Goal: Transaction & Acquisition: Download file/media

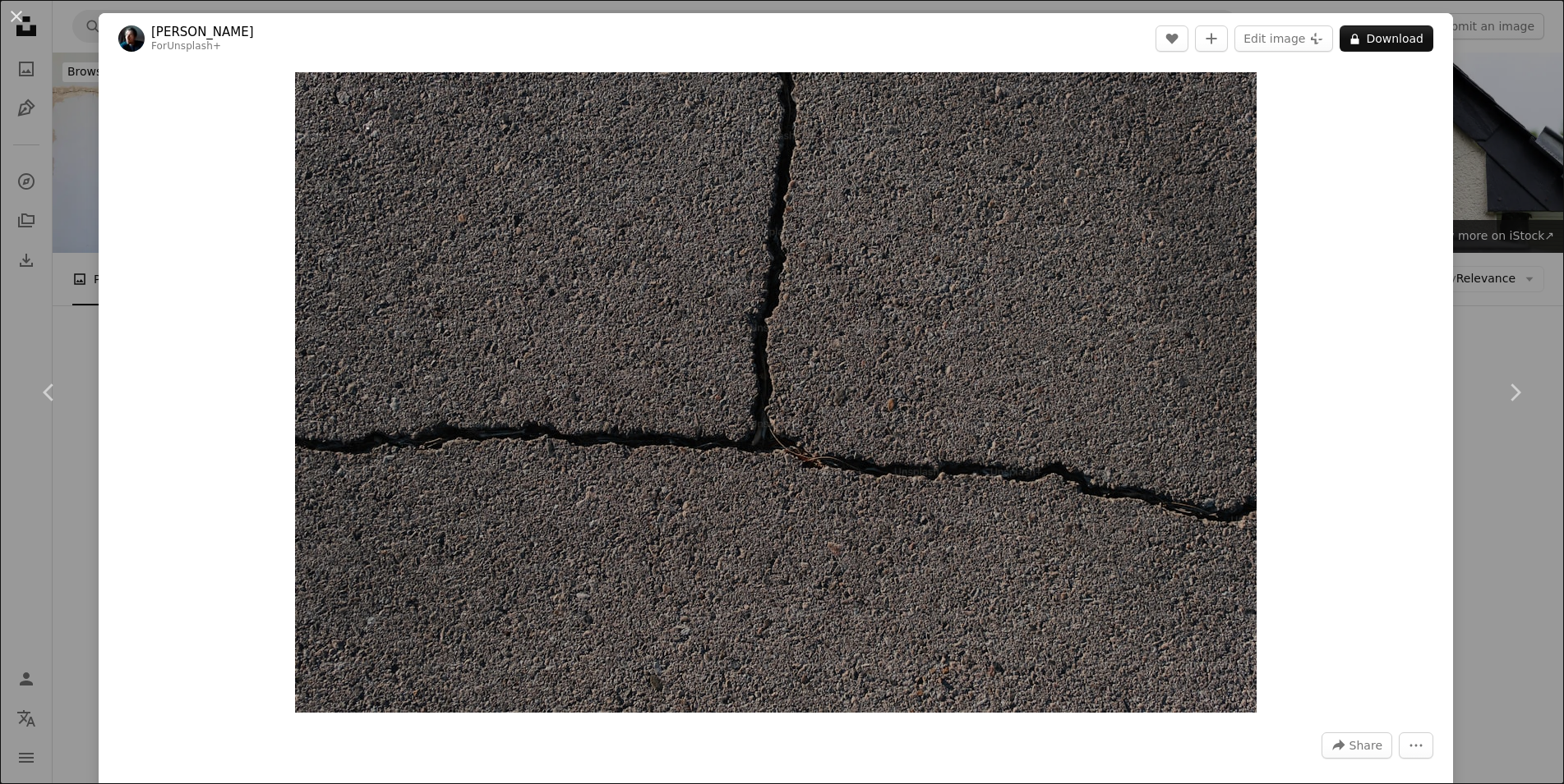
scroll to position [838, 0]
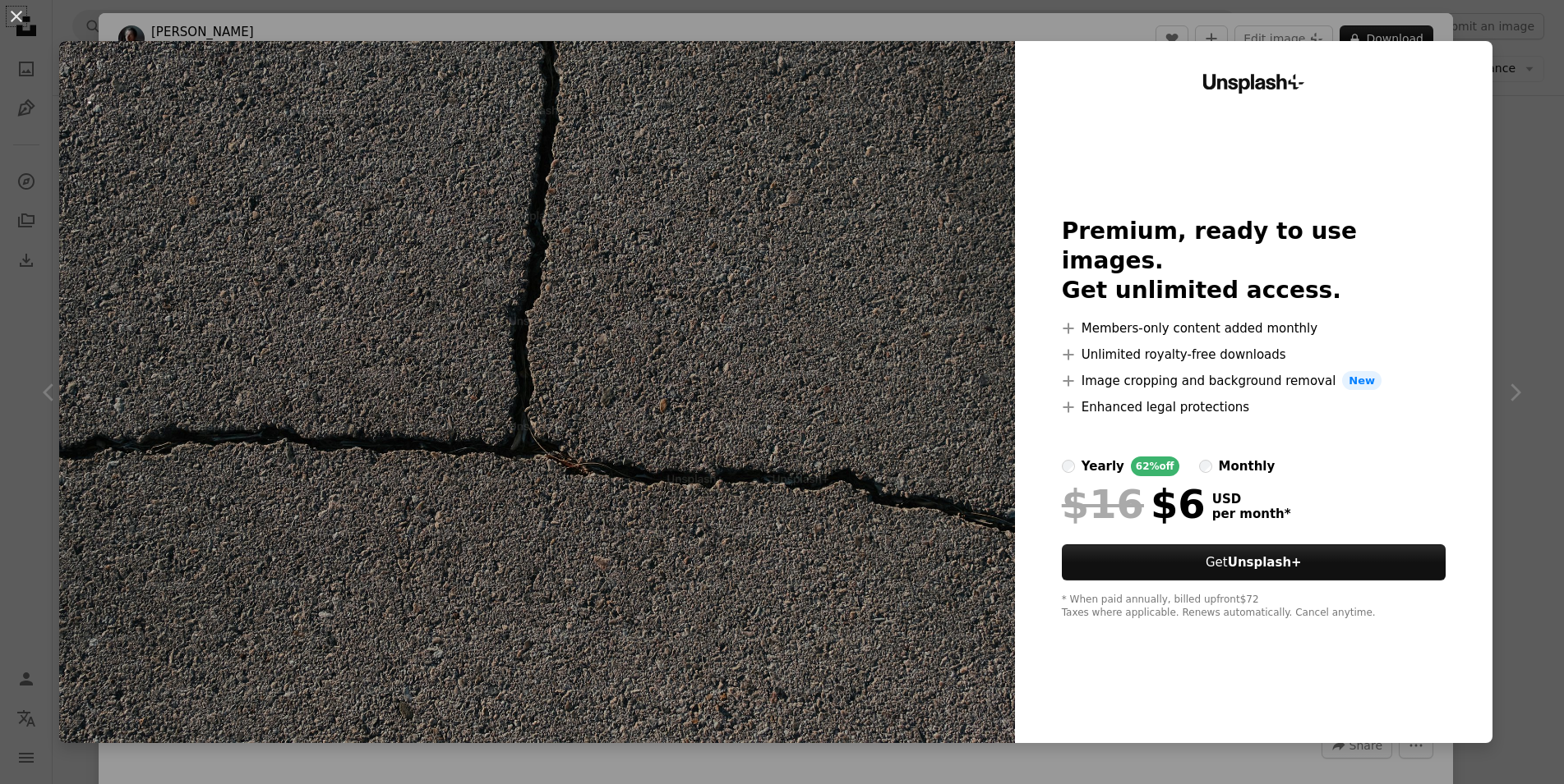
click at [1514, 86] on div "An X shape Unsplash+ Premium, ready to use images. Get unlimited access. A plus…" at bounding box center [782, 392] width 1564 height 784
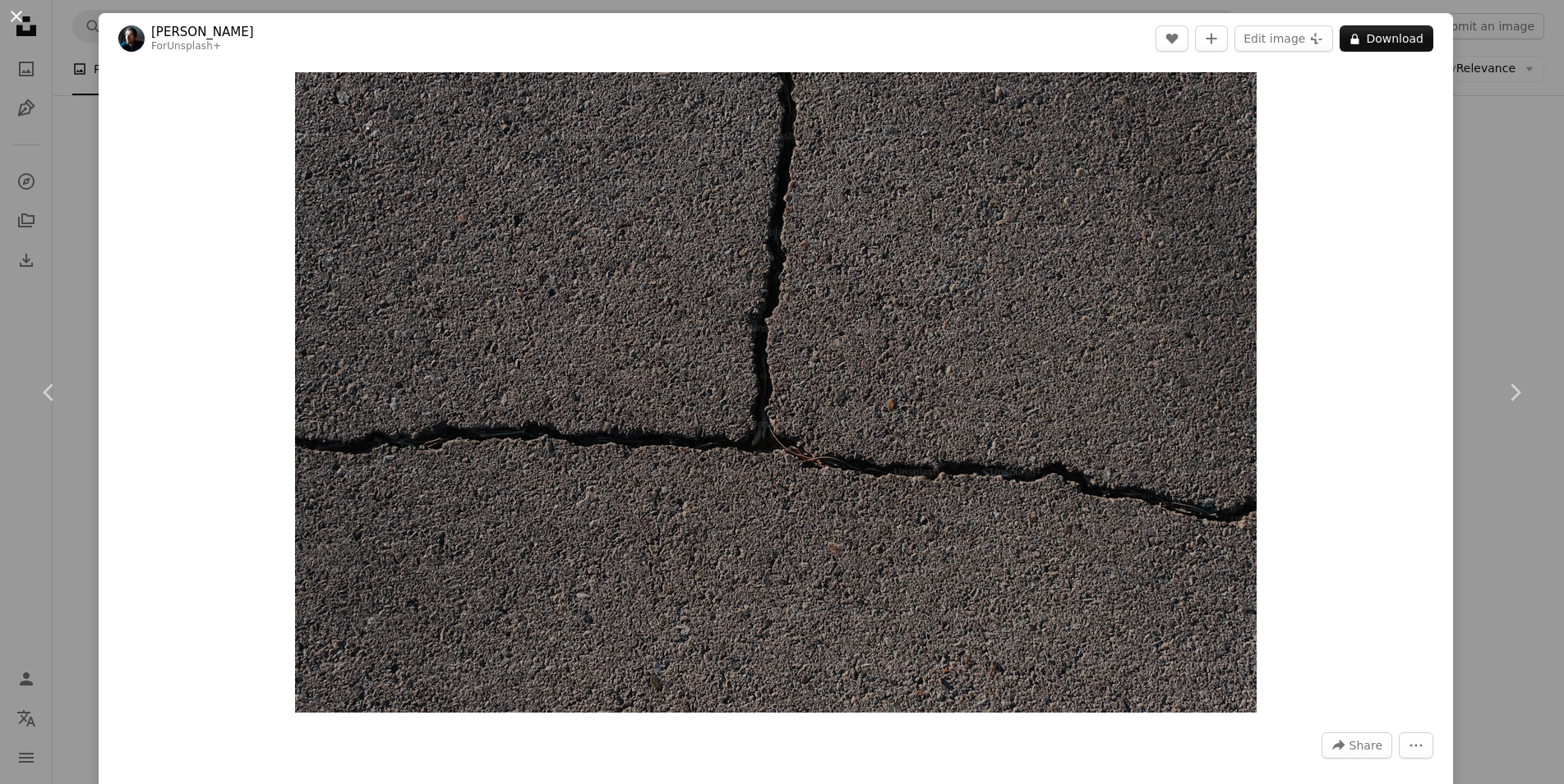
click at [16, 15] on button "An X shape" at bounding box center [16, 16] width 20 height 20
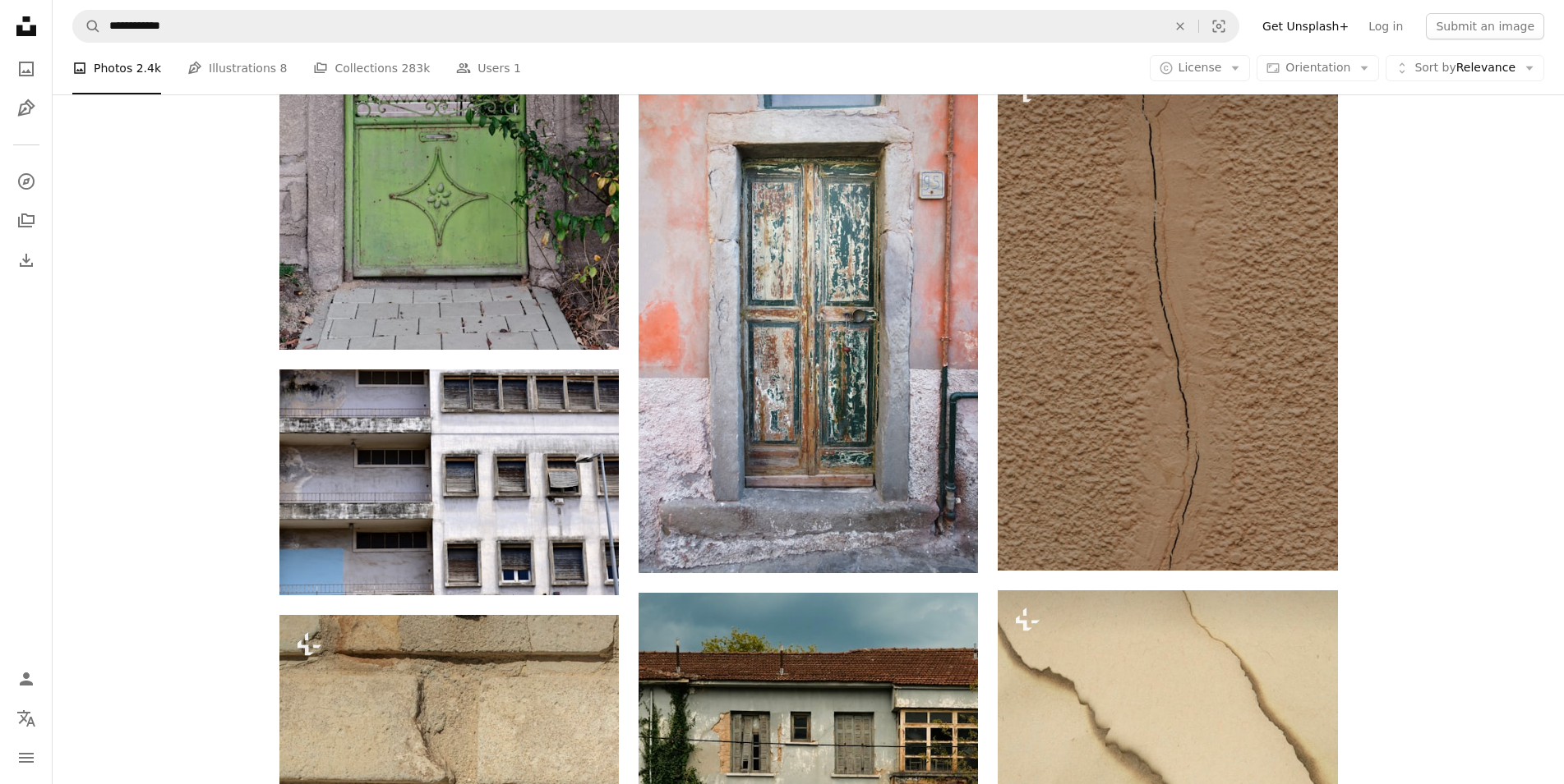
scroll to position [1927, 0]
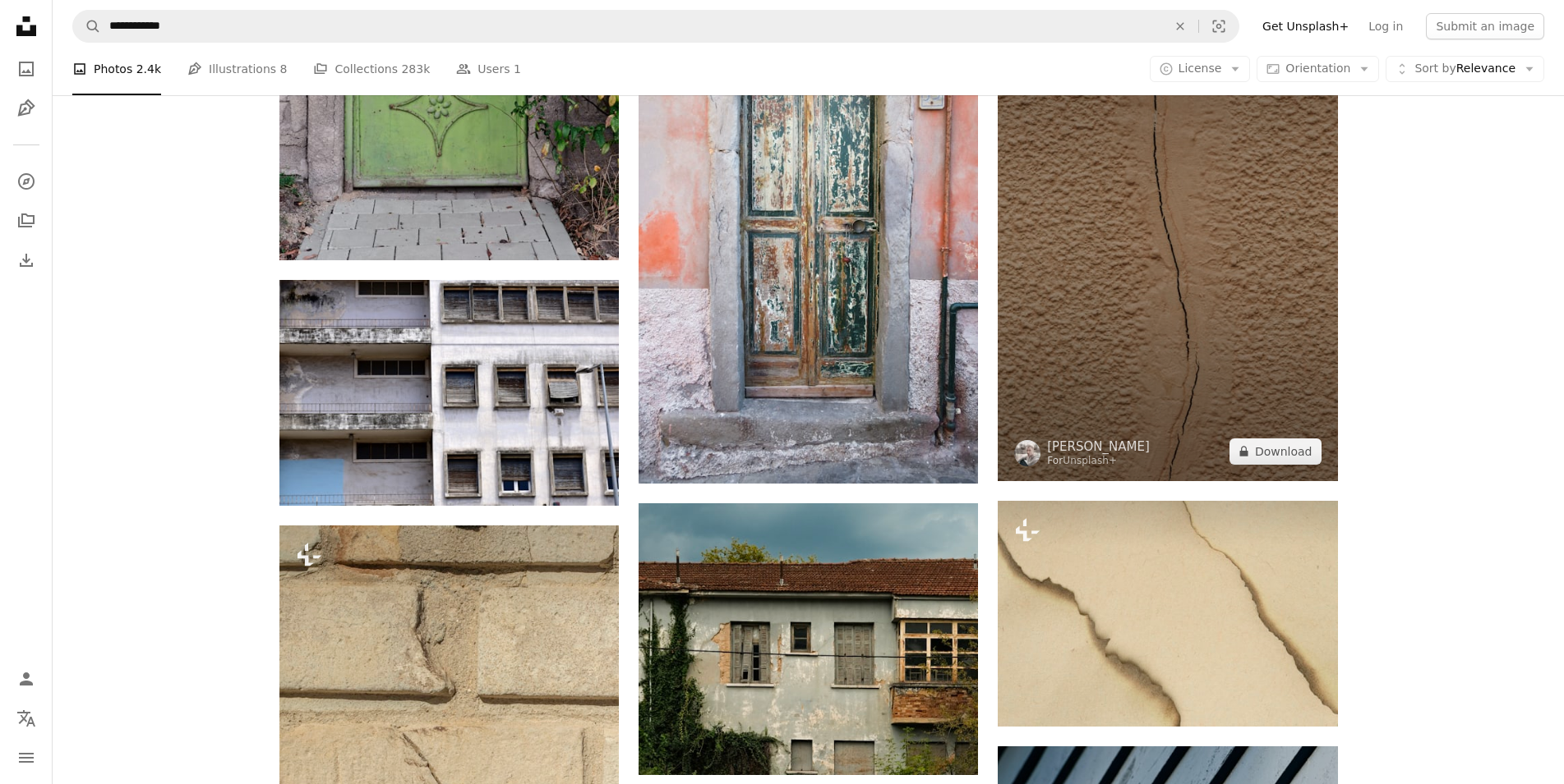
click at [1167, 364] on img at bounding box center [1166, 227] width 339 height 509
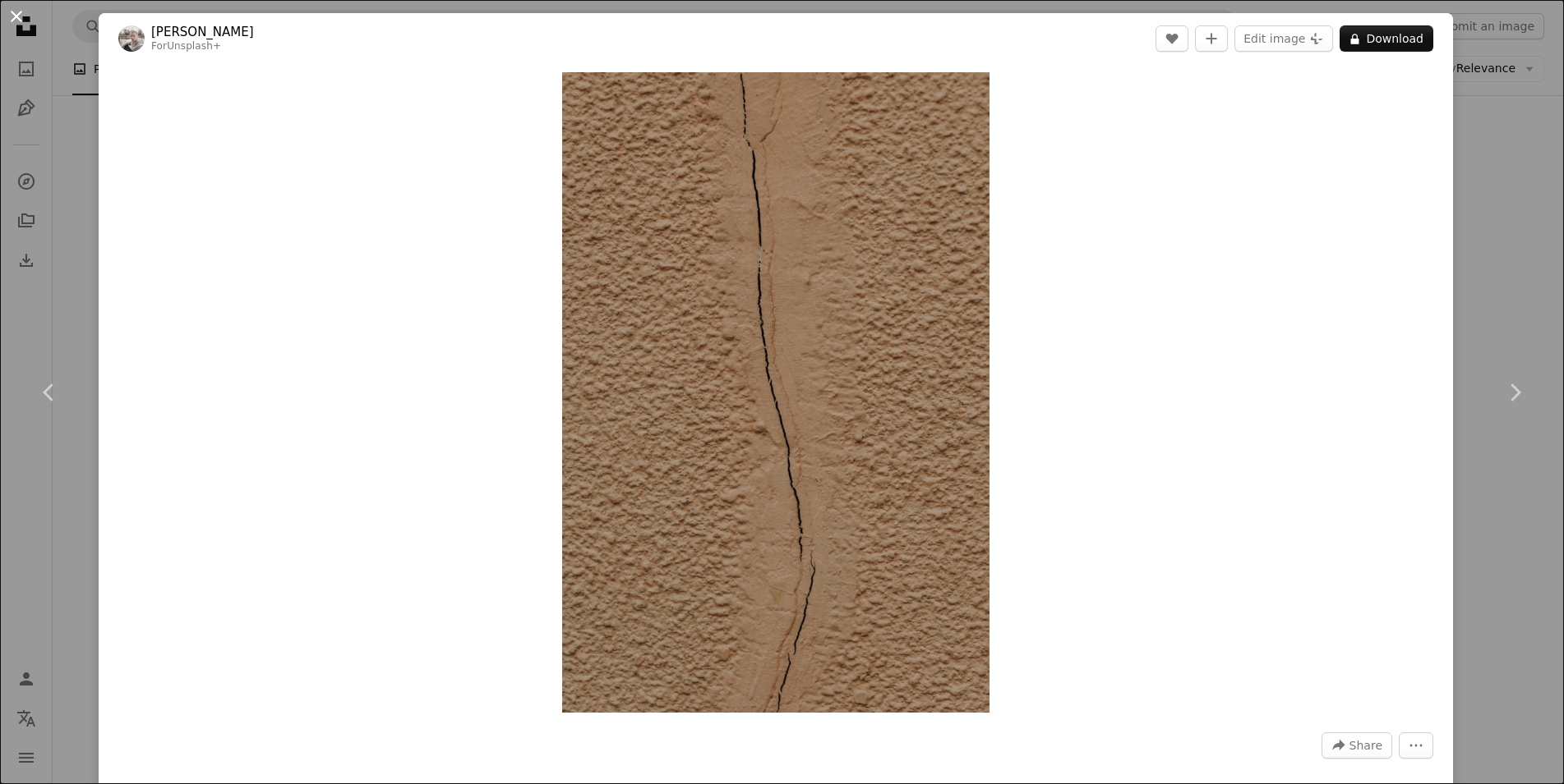
click at [10, 10] on button "An X shape" at bounding box center [16, 16] width 20 height 20
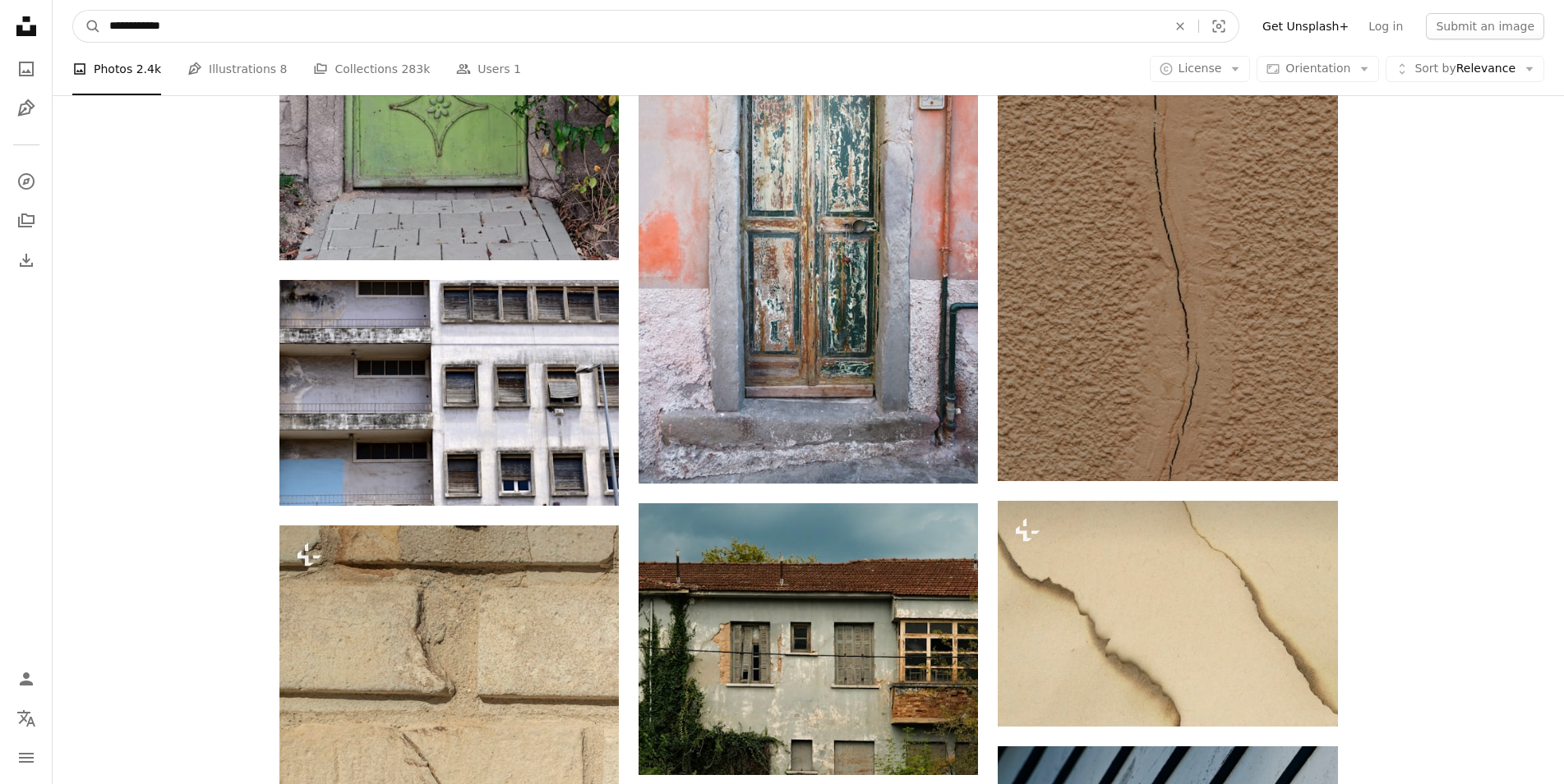
click at [233, 31] on input "**********" at bounding box center [631, 26] width 1060 height 32
type input "**********"
click button "A magnifying glass" at bounding box center [87, 26] width 28 height 32
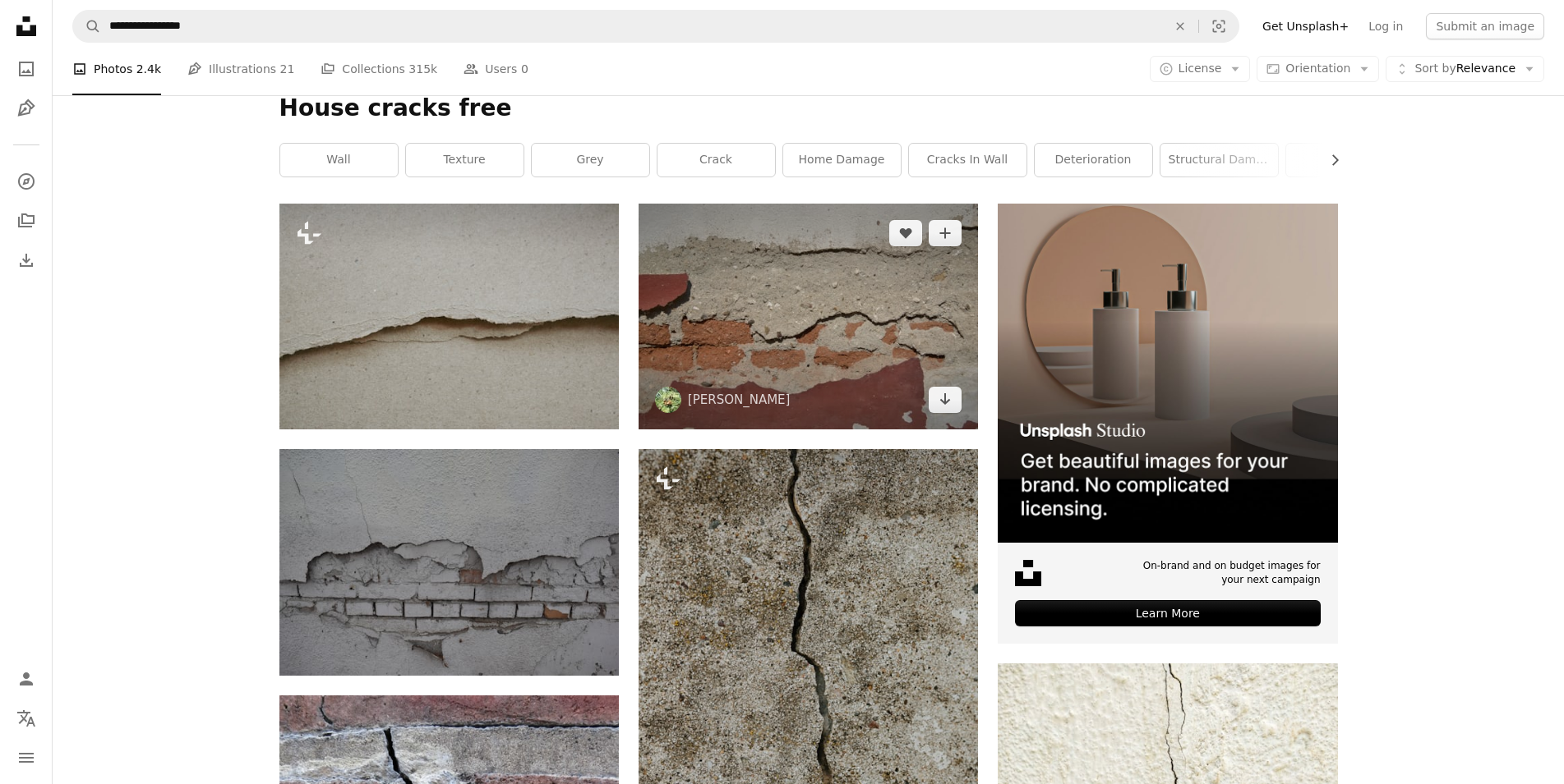
scroll to position [335, 0]
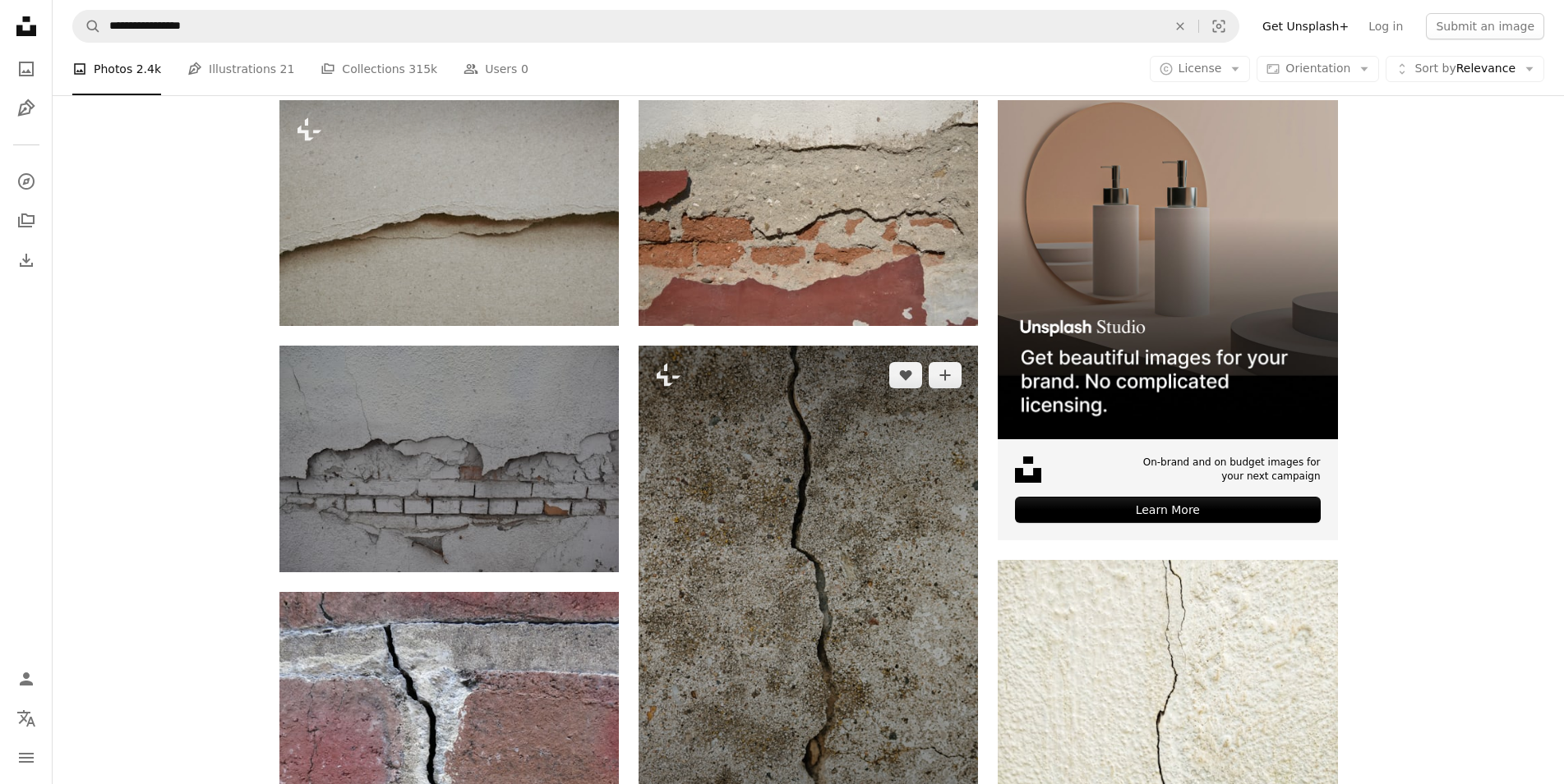
click at [762, 471] on img at bounding box center [808, 600] width 339 height 509
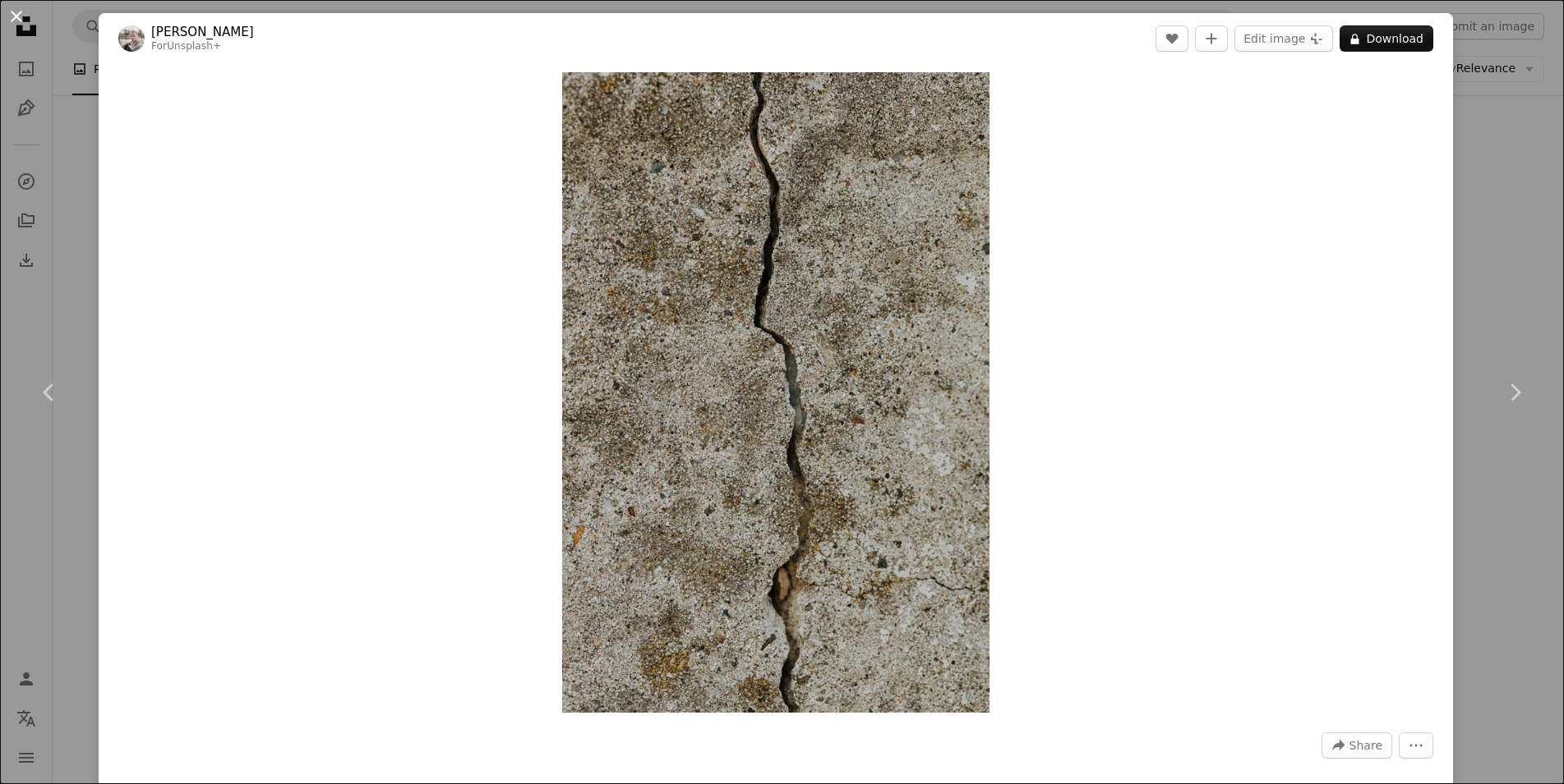
click at [20, 10] on button "An X shape" at bounding box center [16, 16] width 20 height 20
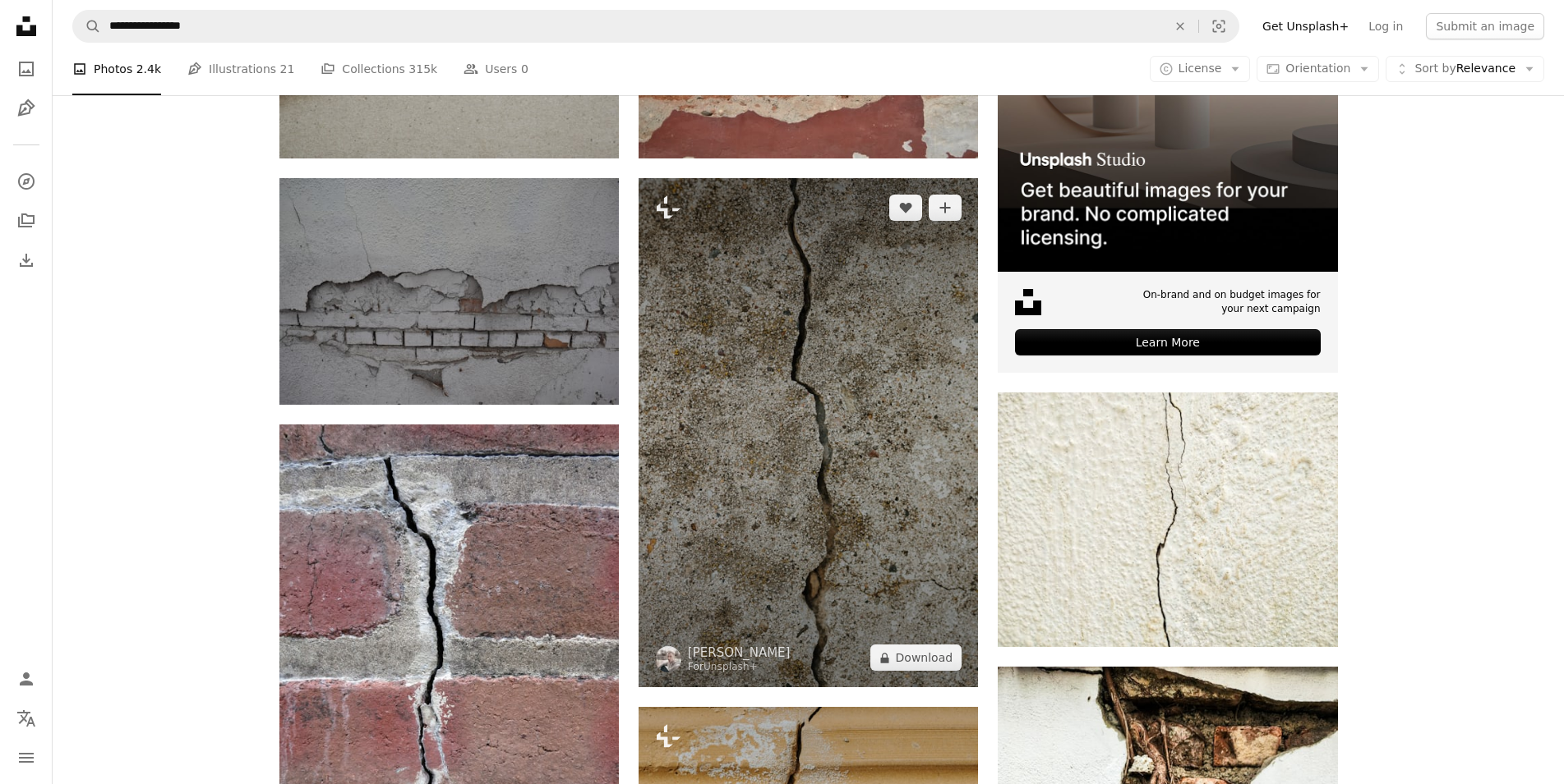
scroll to position [838, 0]
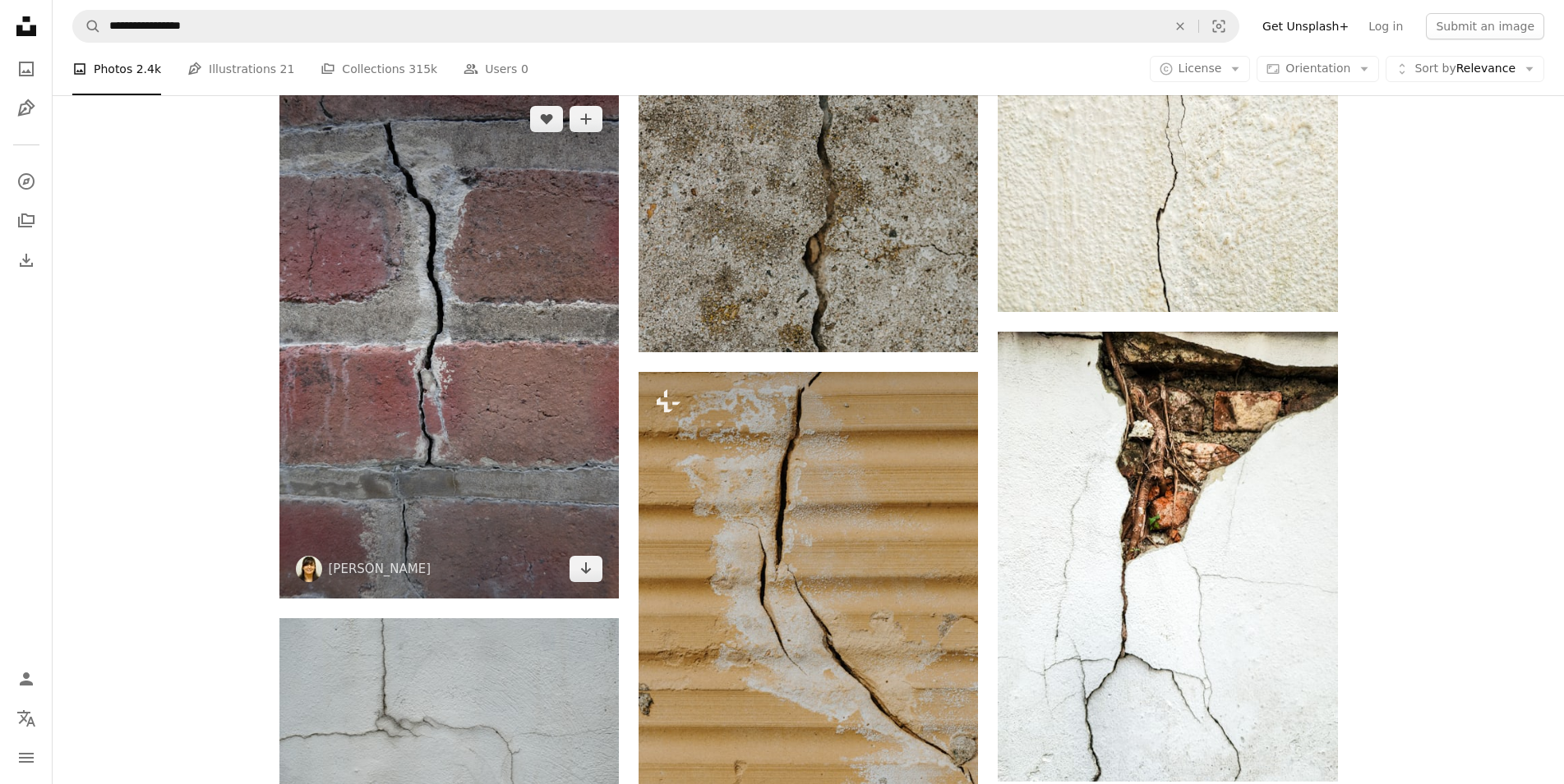
click at [486, 368] on img at bounding box center [449, 344] width 339 height 510
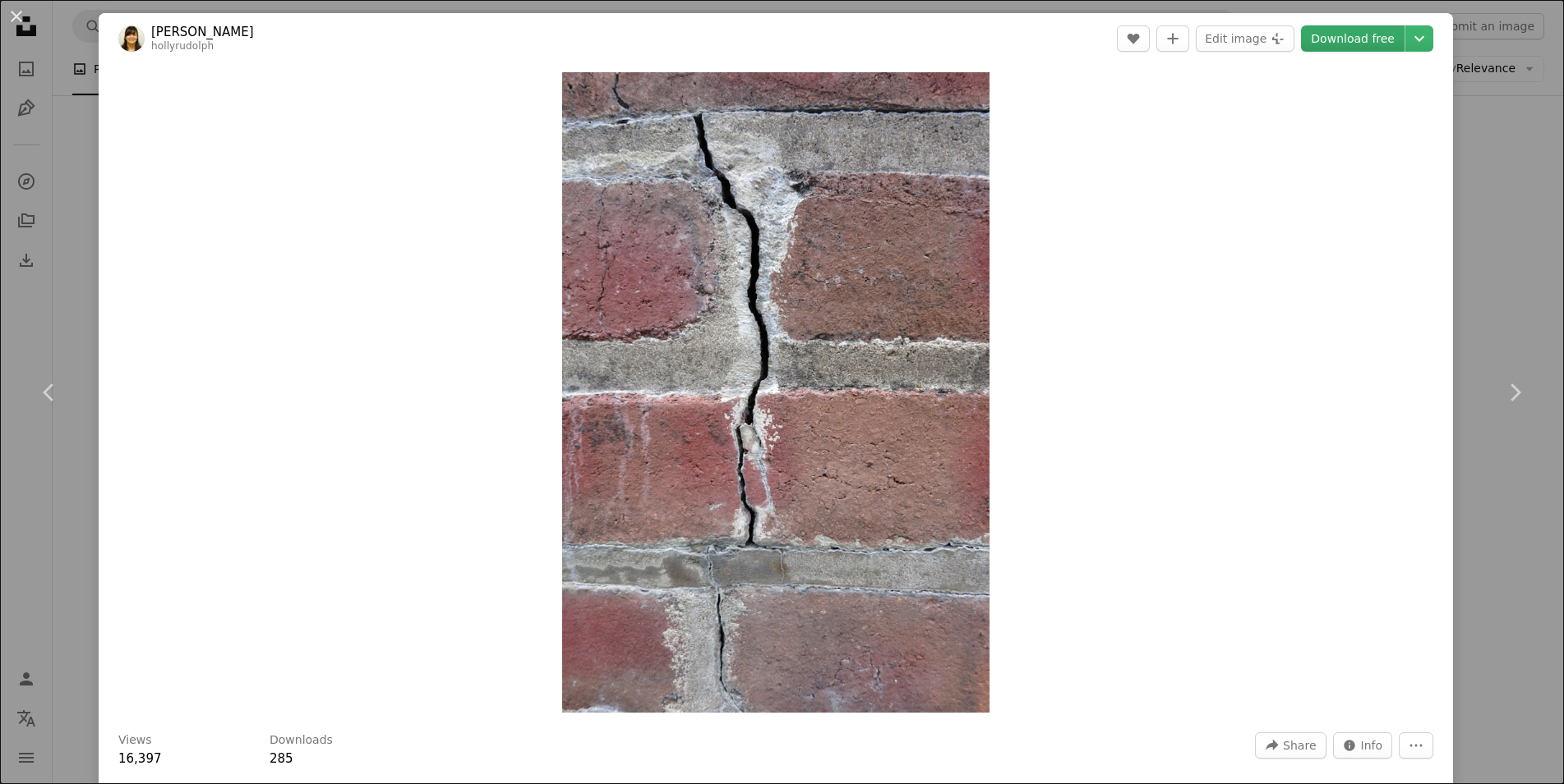
click at [1345, 41] on link "Download free" at bounding box center [1352, 38] width 103 height 26
